Goal: Task Accomplishment & Management: Manage account settings

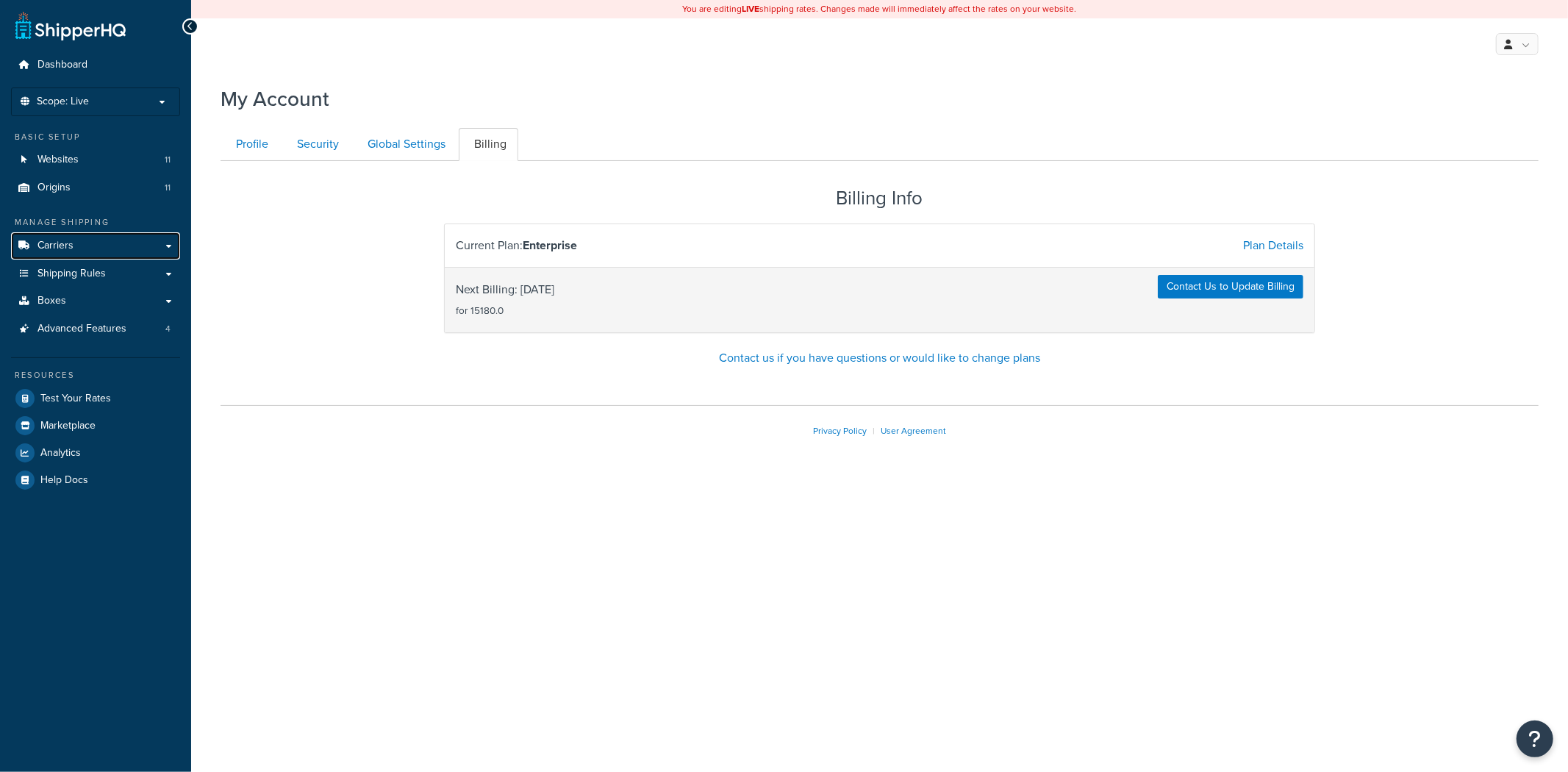
click at [121, 247] on link "Carriers" at bounding box center [96, 246] width 169 height 27
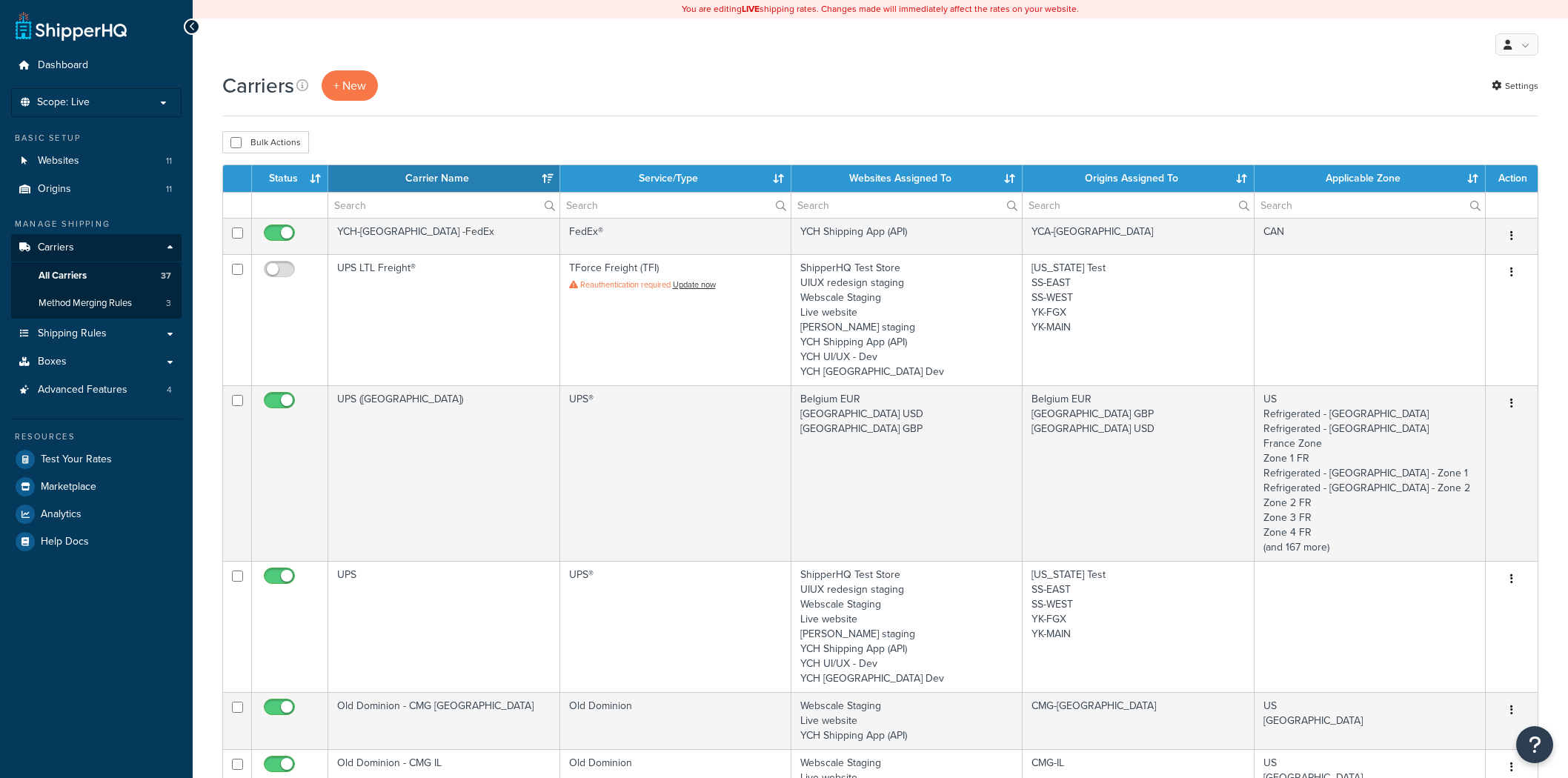
select select "15"
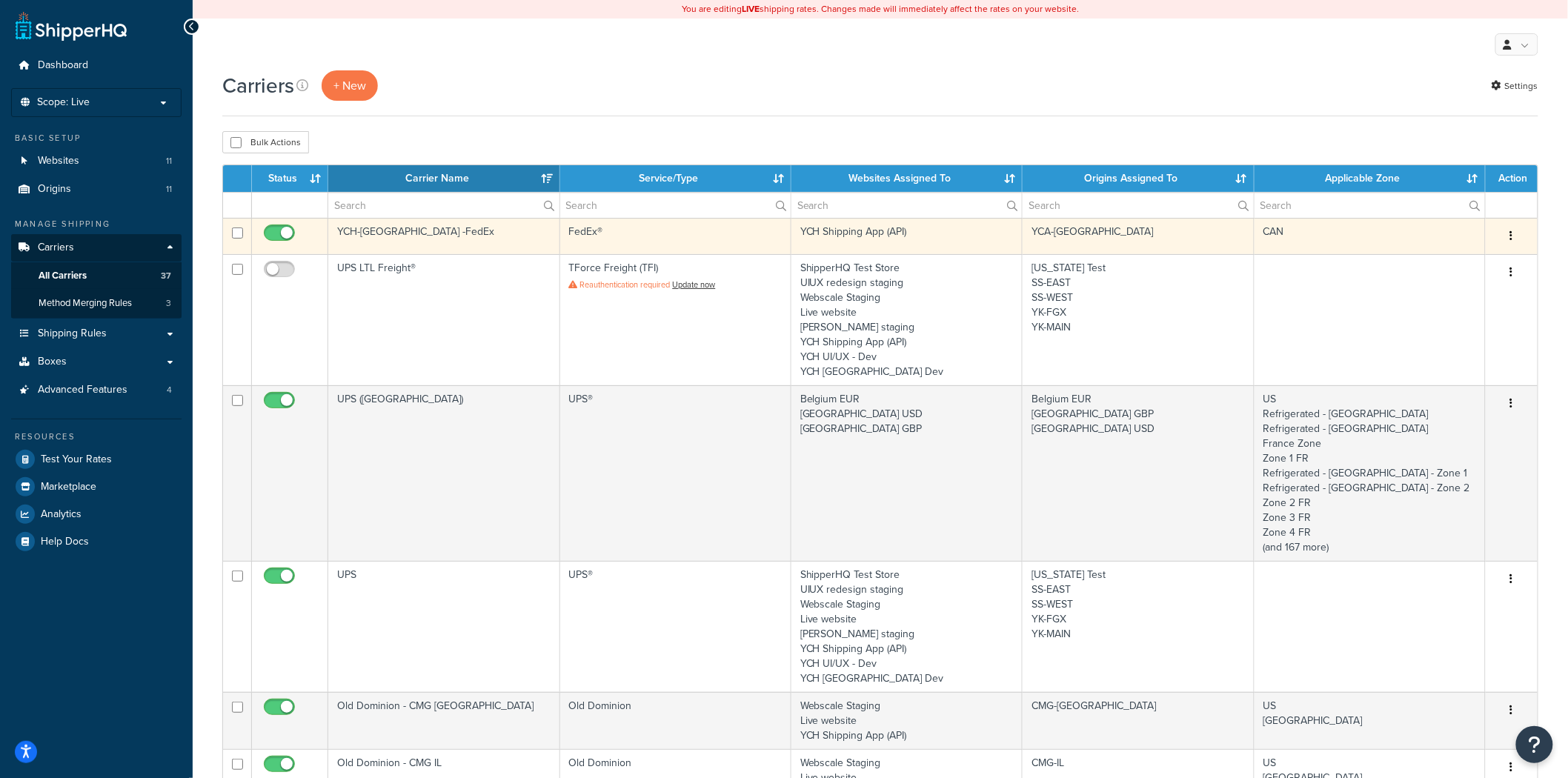
click at [417, 240] on td "YCH-[GEOGRAPHIC_DATA] -FedEx" at bounding box center [444, 236] width 231 height 37
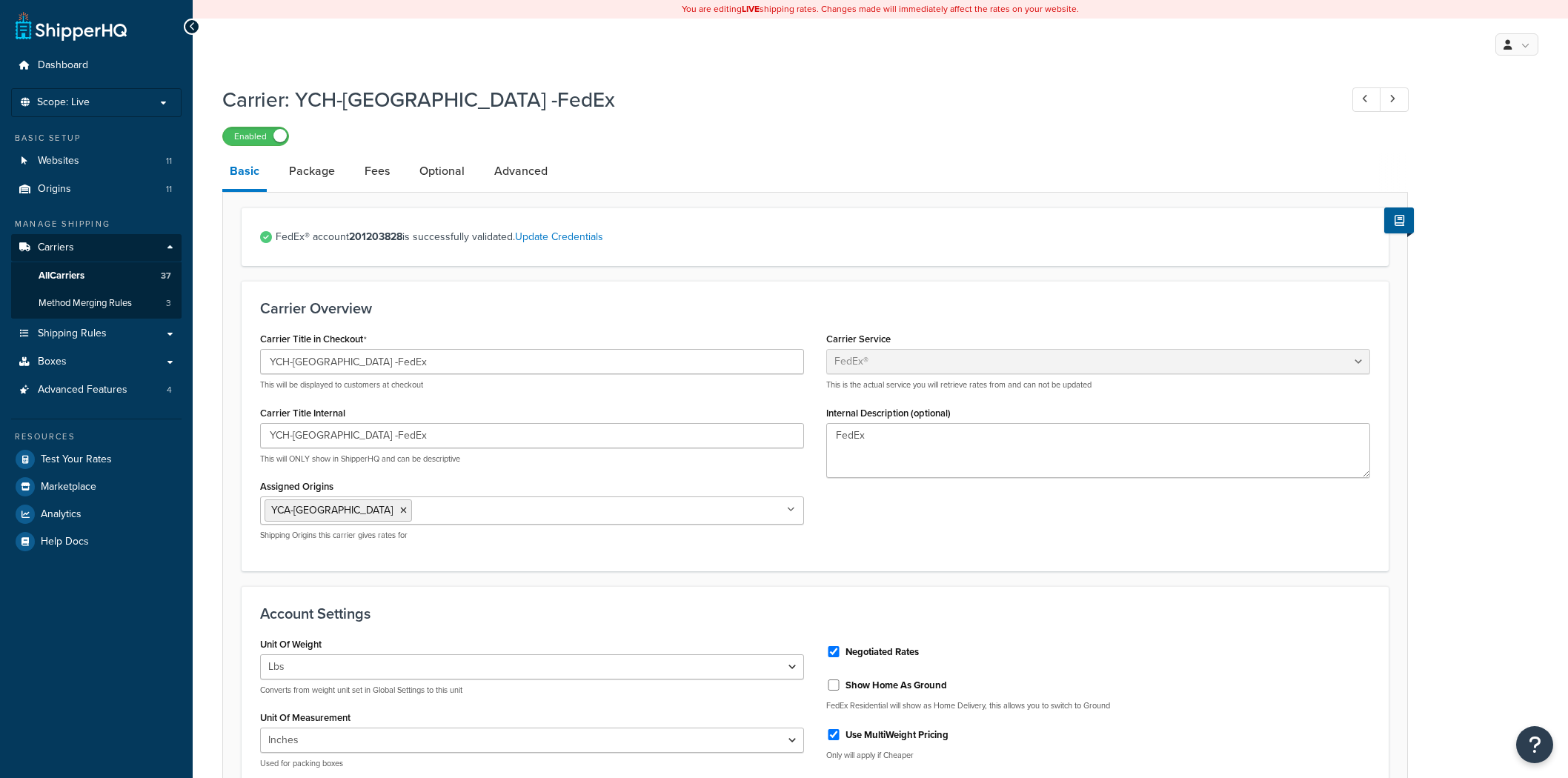
select select "fedEx"
select select "REGULAR_PICKUP"
select select "YOUR_PACKAGING"
click at [426, 165] on link "Optional" at bounding box center [441, 171] width 60 height 36
select select "business"
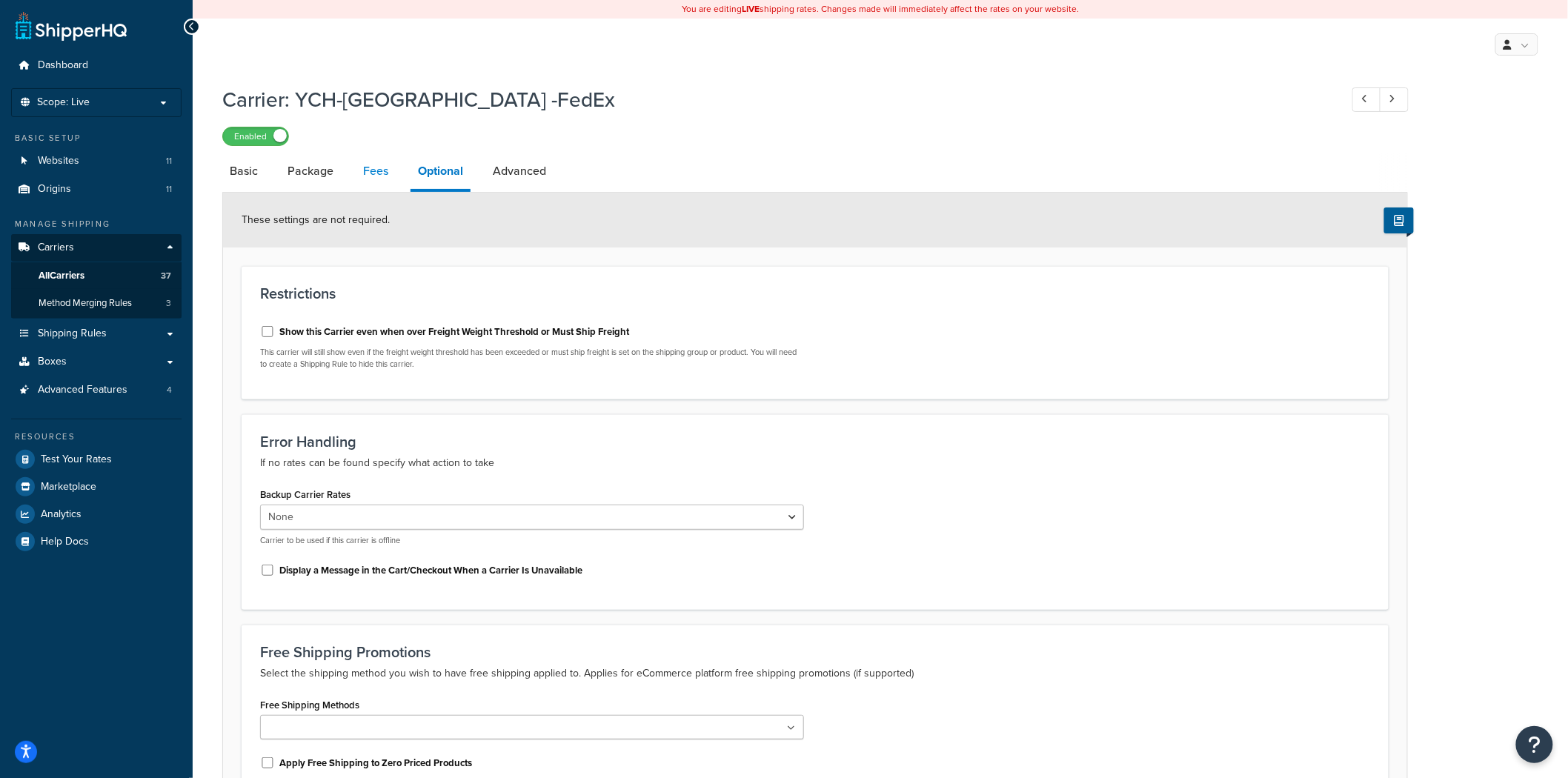
click at [384, 175] on link "Fees" at bounding box center [376, 171] width 40 height 36
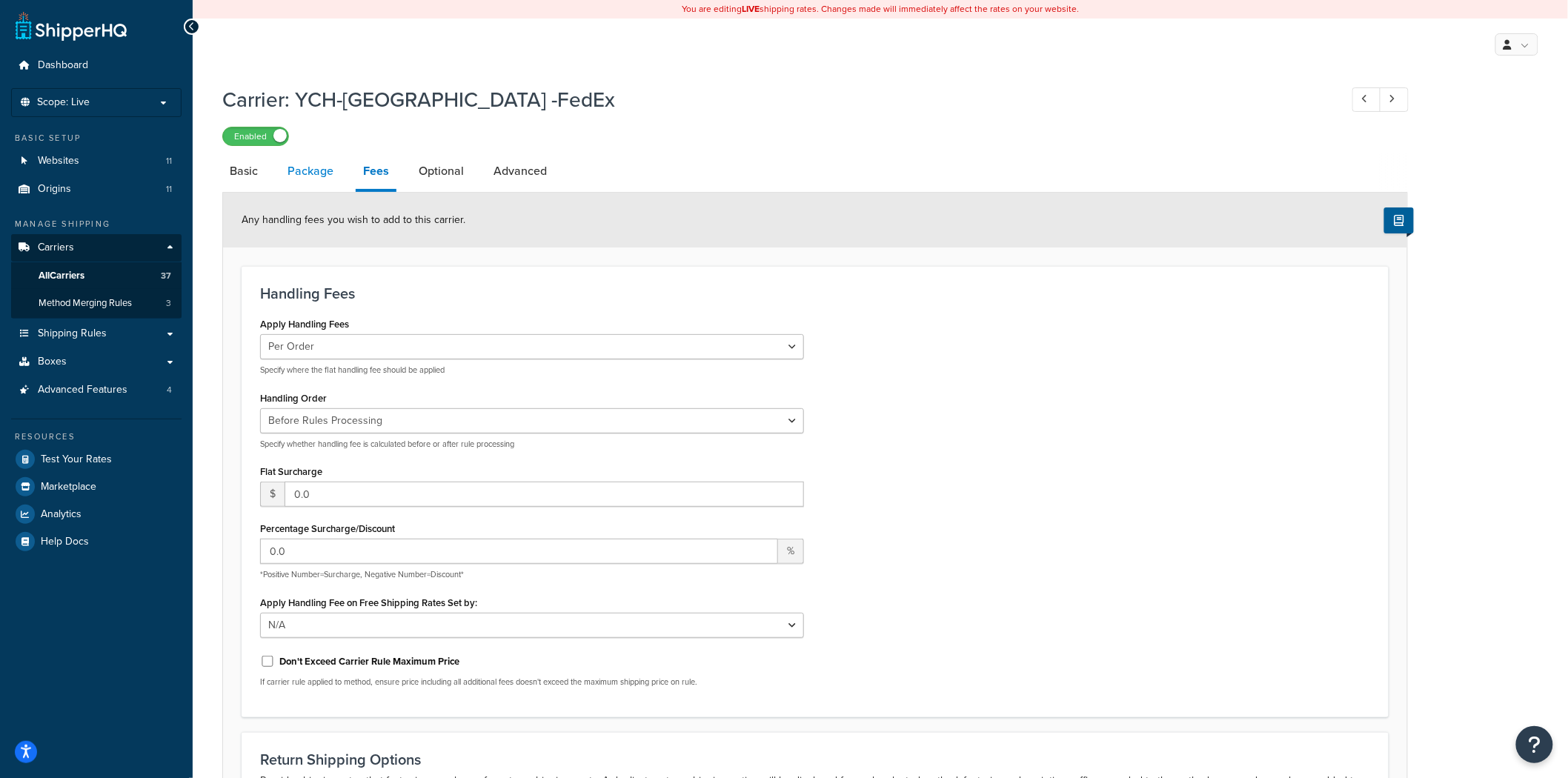
click at [330, 174] on link "Package" at bounding box center [311, 171] width 61 height 36
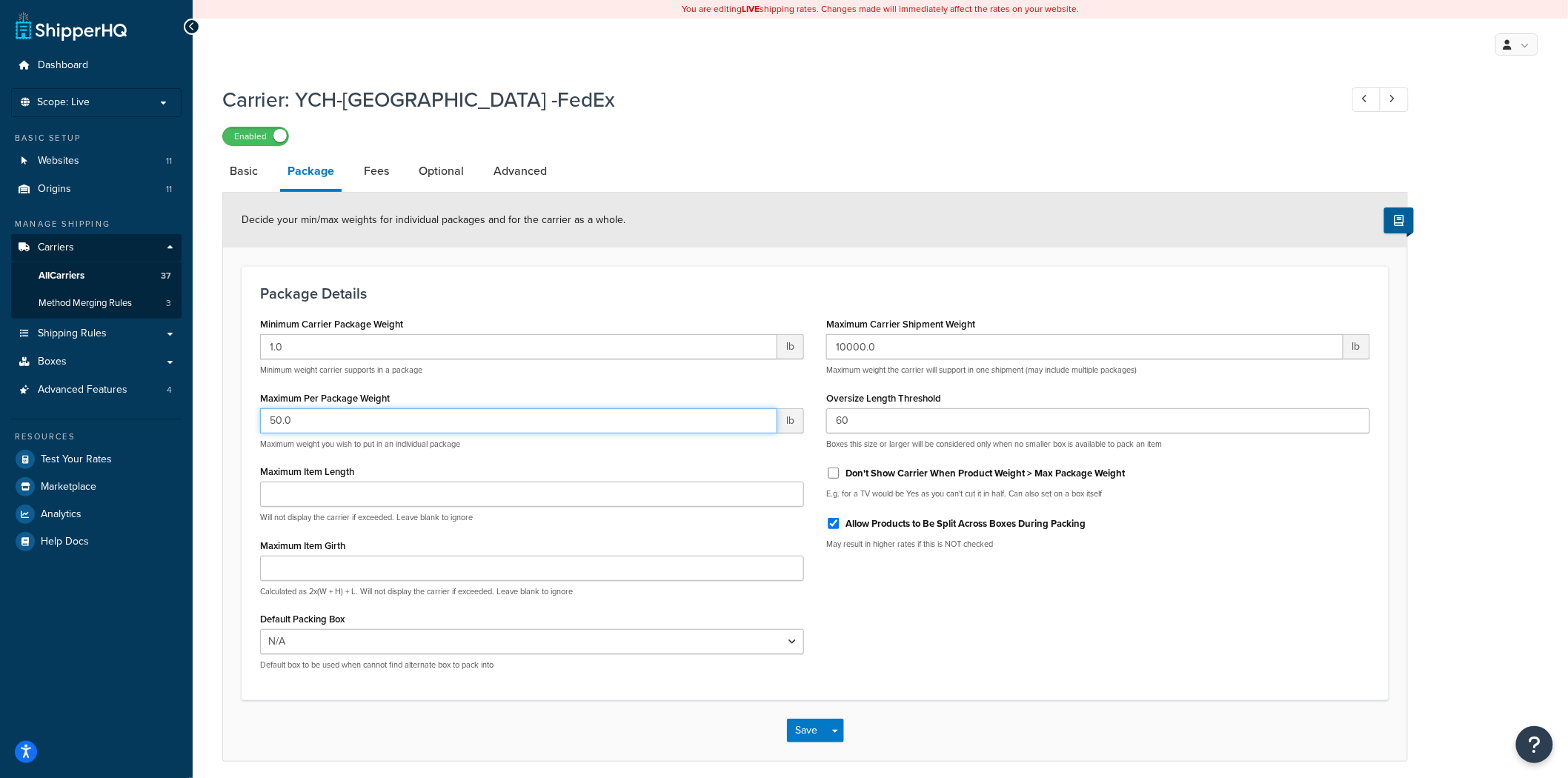
drag, startPoint x: 327, startPoint y: 416, endPoint x: 210, endPoint y: 405, distance: 117.5
click at [210, 405] on div "Carrier: YCH-Montreal -FedEx Enabled Basic Package Fees Optional Advanced Decid…" at bounding box center [880, 438] width 1376 height 721
click at [374, 409] on input "50.0" at bounding box center [519, 421] width 517 height 25
click at [388, 404] on label "Maximum Per Package Weight" at bounding box center [325, 398] width 130 height 11
click at [388, 409] on input "50.0" at bounding box center [519, 421] width 517 height 25
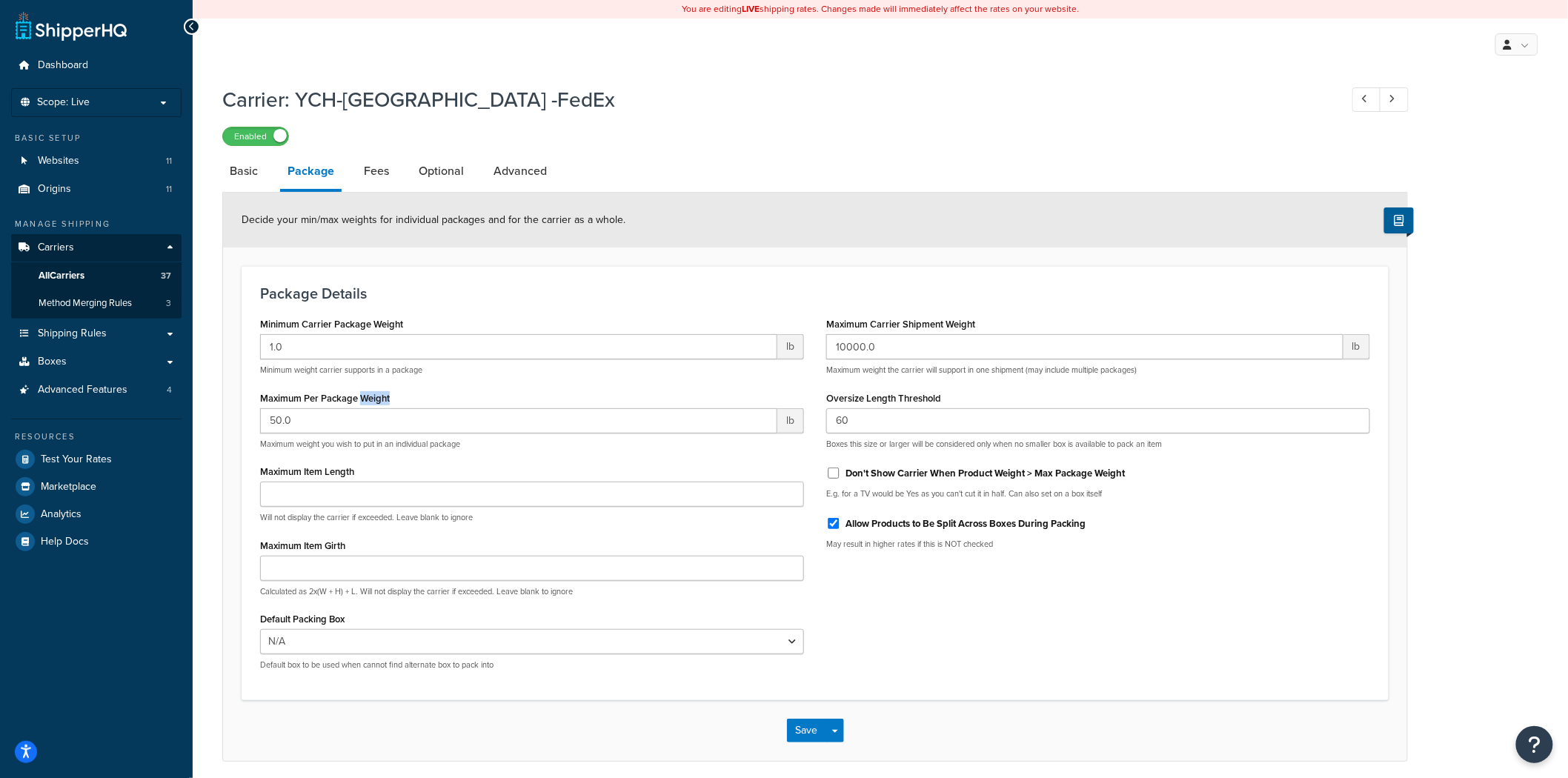
click at [388, 404] on label "Maximum Per Package Weight" at bounding box center [325, 398] width 130 height 11
click at [388, 409] on input "50.0" at bounding box center [519, 421] width 517 height 25
click at [482, 388] on div "Maximum Per Package Weight 50.0 lb Maximum weight you wish to put in an individ…" at bounding box center [532, 419] width 544 height 62
drag, startPoint x: 413, startPoint y: 412, endPoint x: 2, endPoint y: 398, distance: 411.2
click at [0, 410] on div "Dashboard Scope: Live Basic Setup Websites 11 Origins 11 Manage Shipping Carrie…" at bounding box center [784, 417] width 1568 height 835
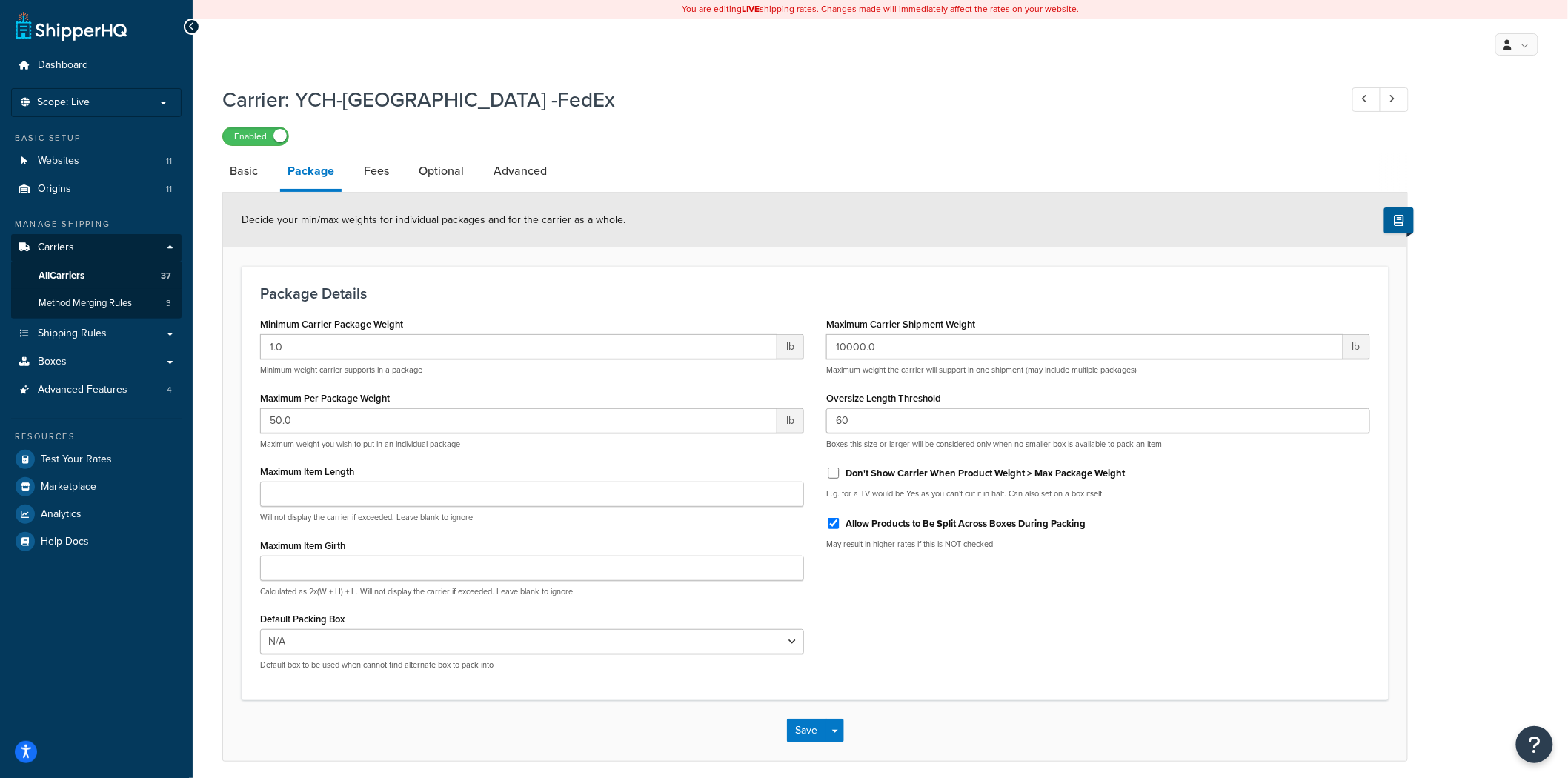
click at [1170, 702] on form "Decide your min/max weights for individual packages and for the carrier as a wh…" at bounding box center [815, 477] width 1185 height 569
